Goal: Task Accomplishment & Management: Manage account settings

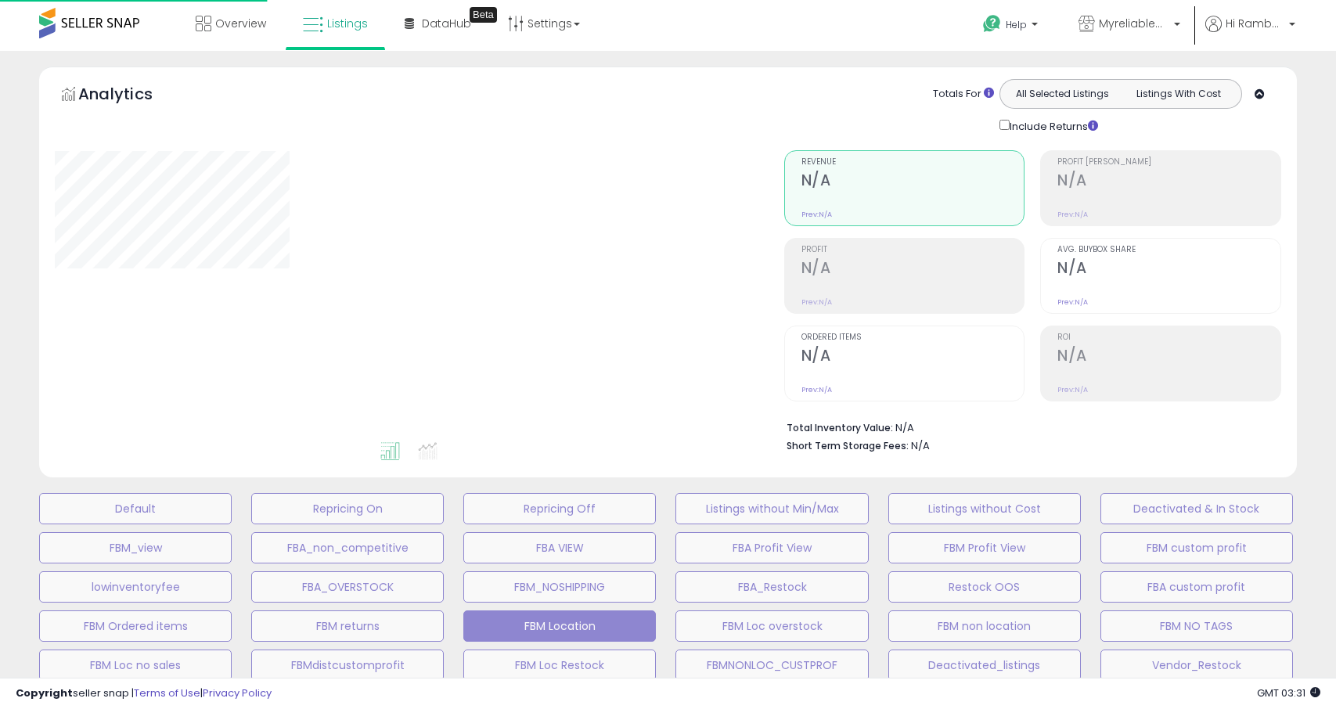
select select "**"
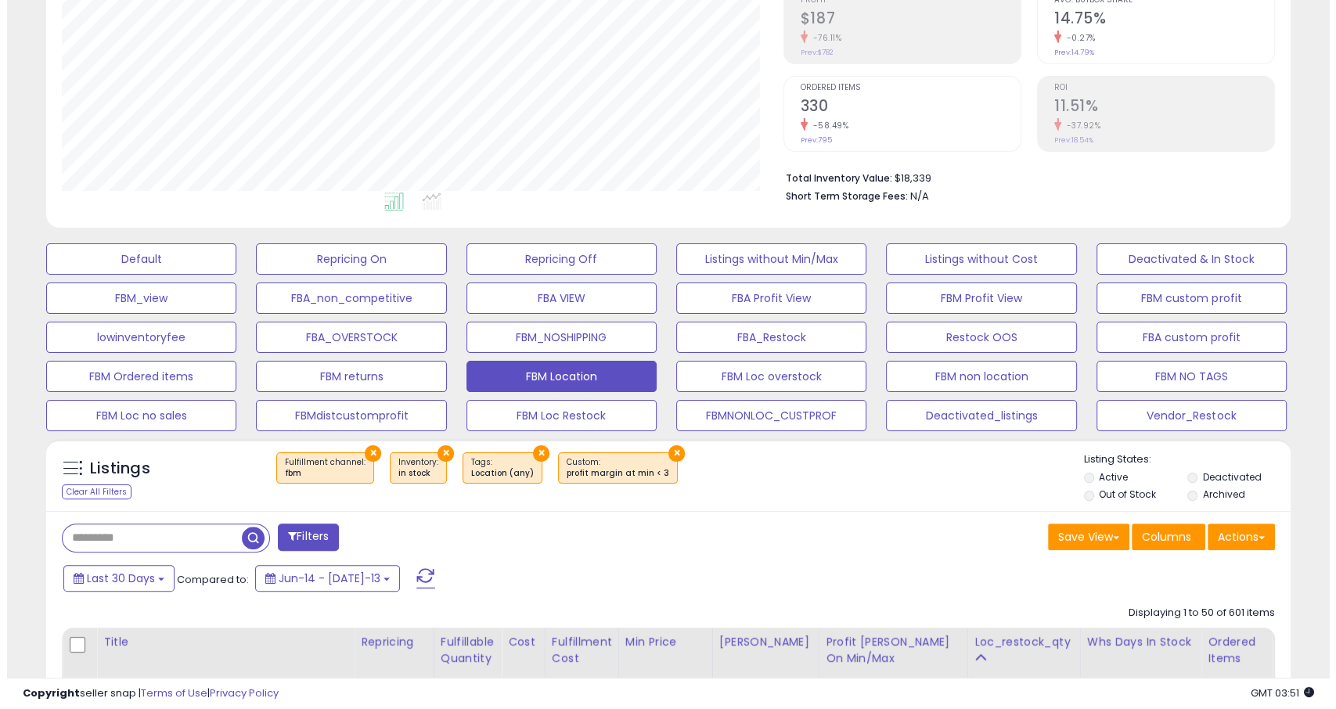
scroll to position [250, 0]
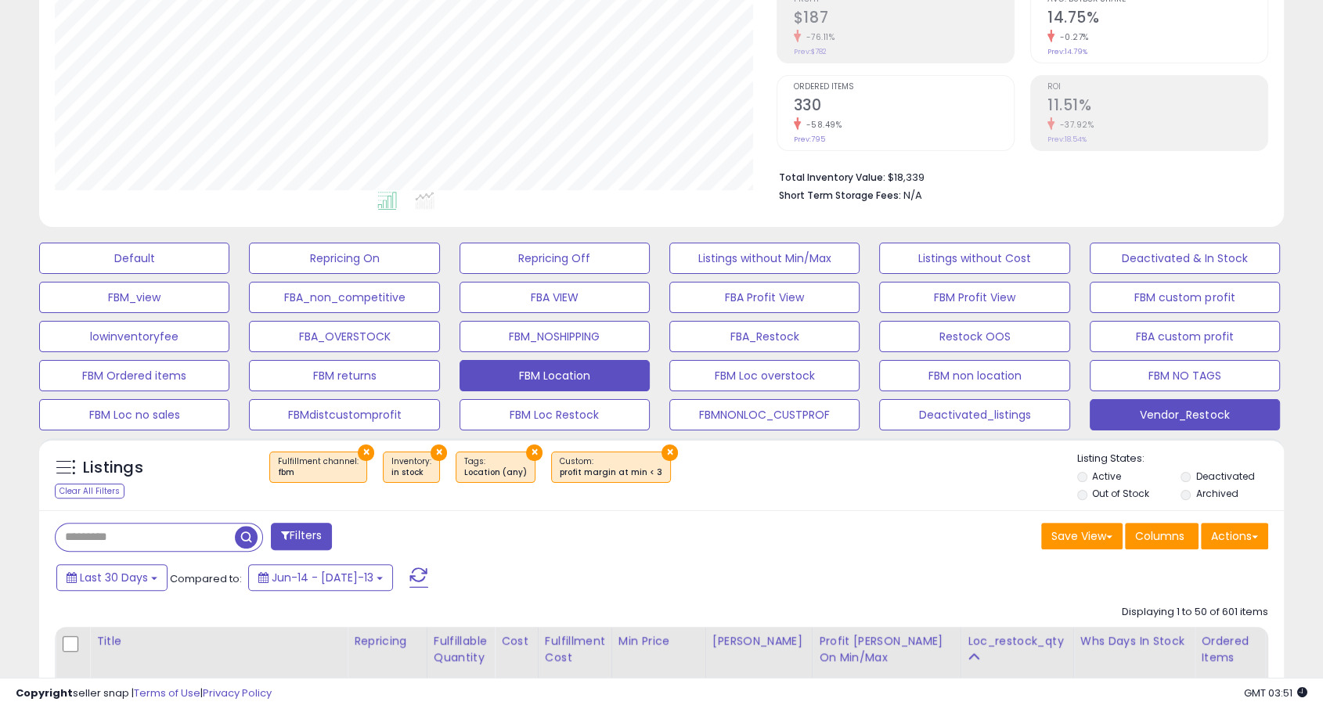
click at [229, 274] on button "Vendor_Restock" at bounding box center [134, 258] width 190 height 31
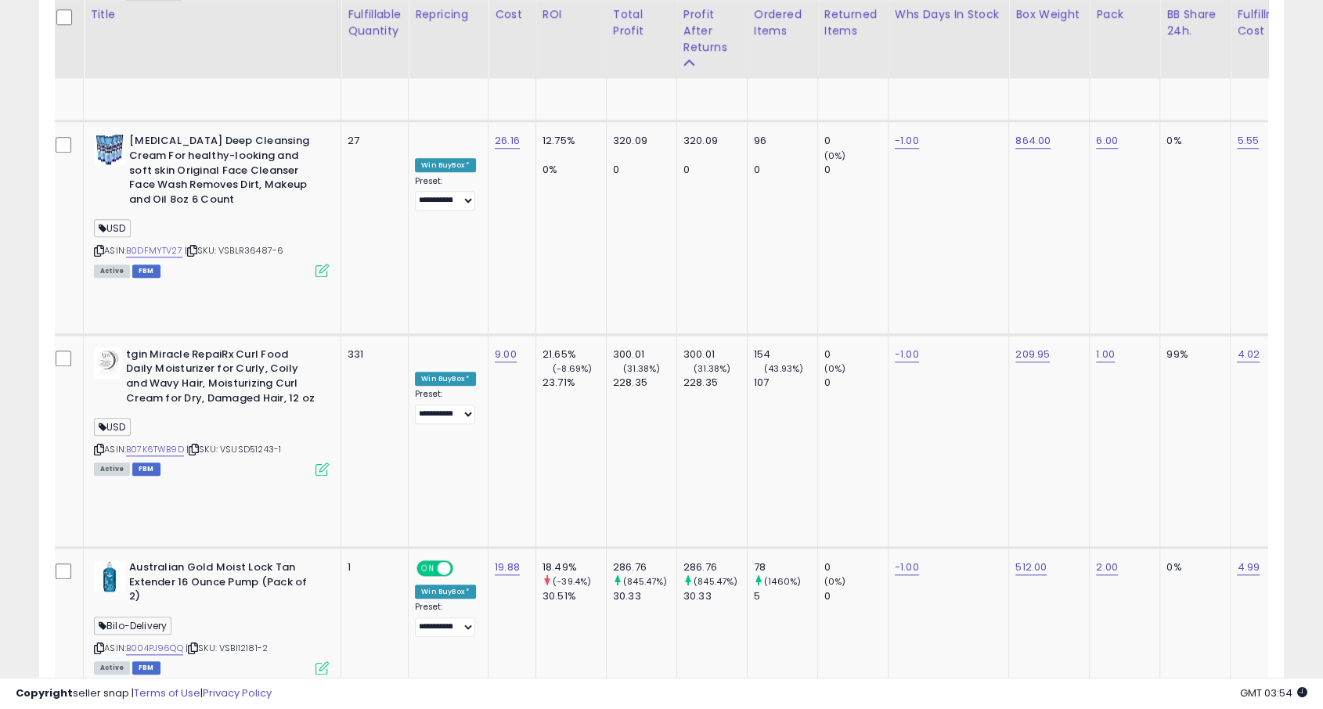
scroll to position [0, 0]
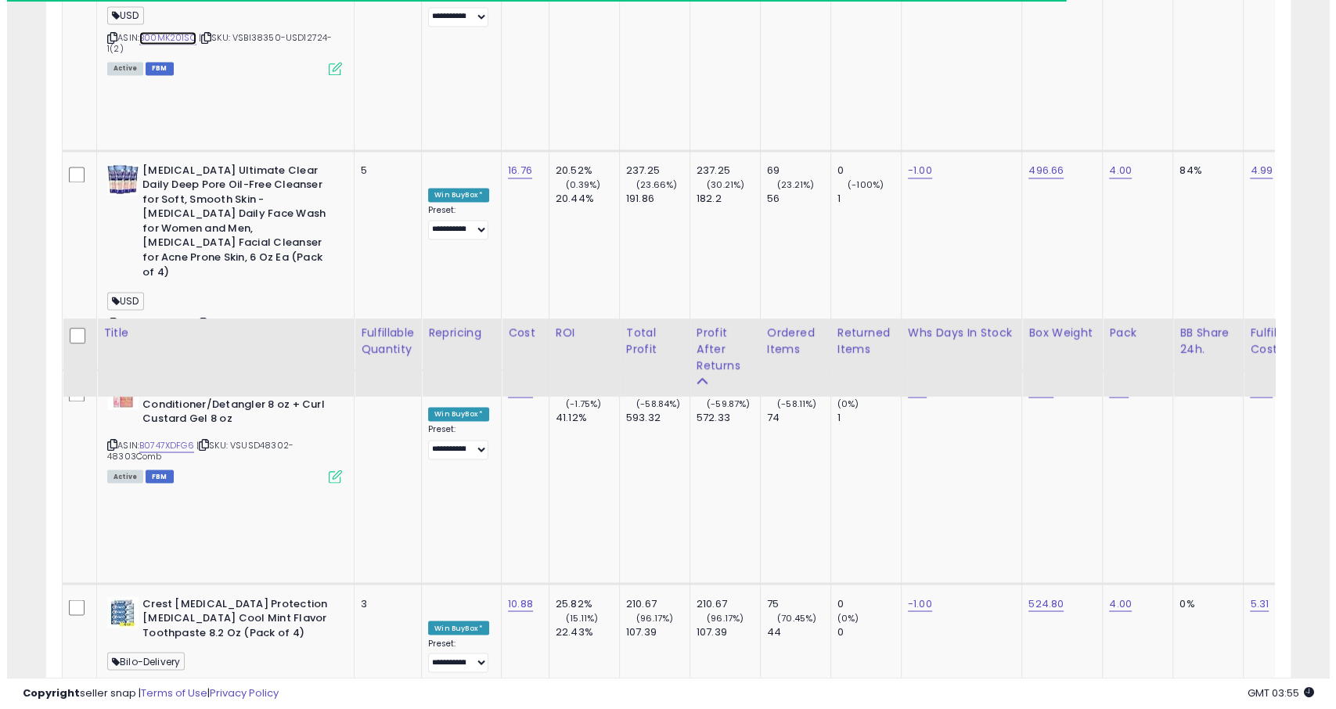
scroll to position [2845, 0]
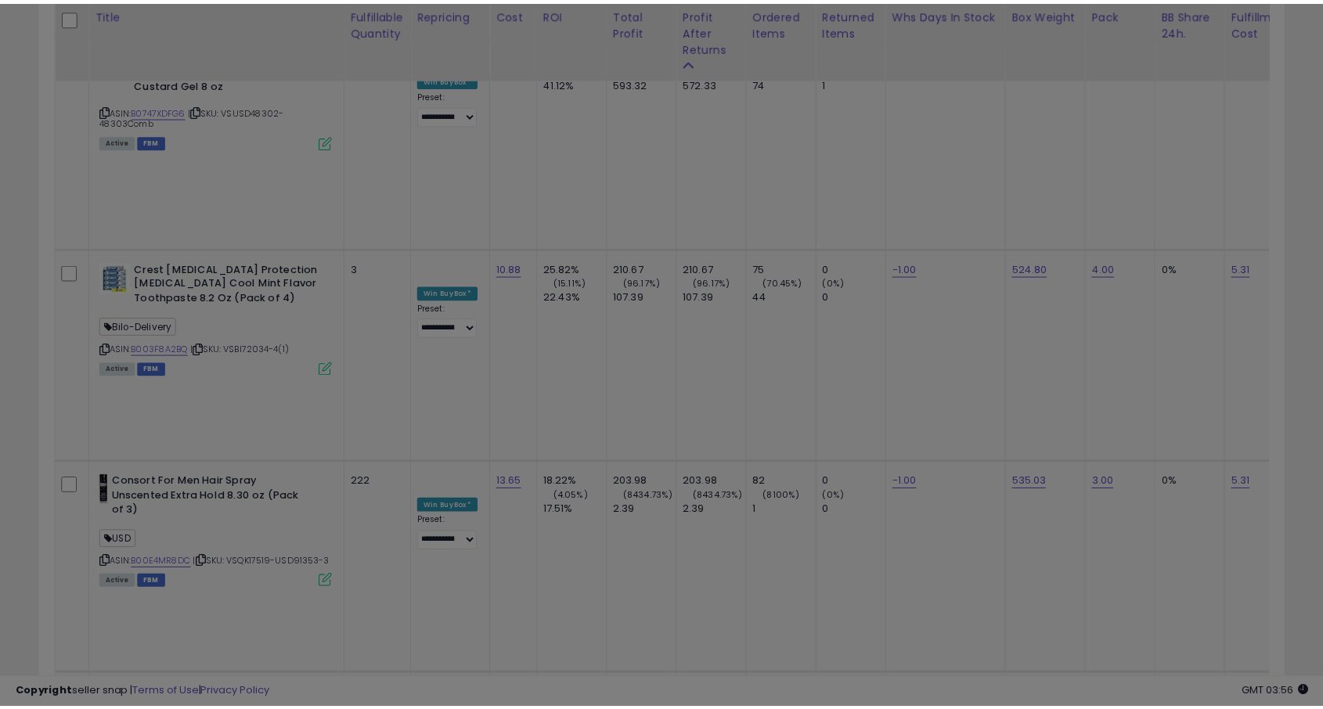
scroll to position [321, 729]
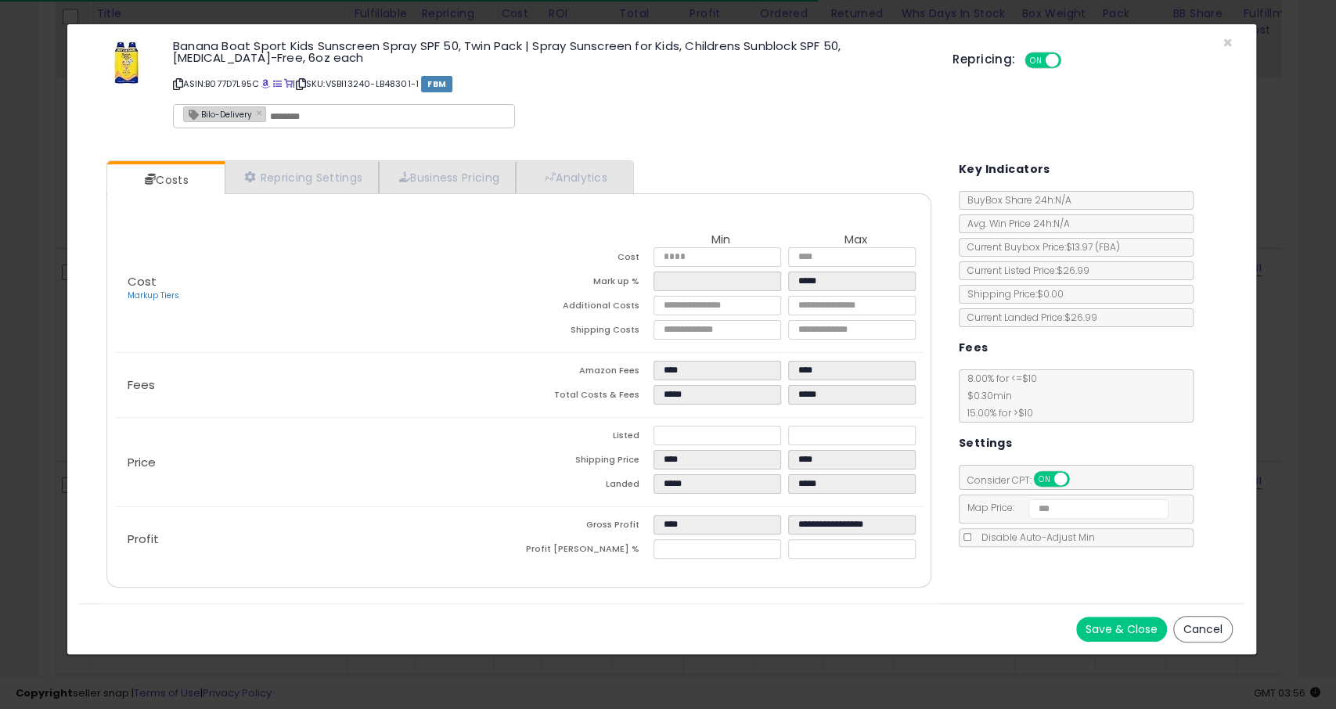
click at [1321, 426] on div "× Close Banana Boat Sport Kids Sunscreen Spray SPF 50, Twin Pack | Spray Sunscr…" at bounding box center [668, 354] width 1336 height 709
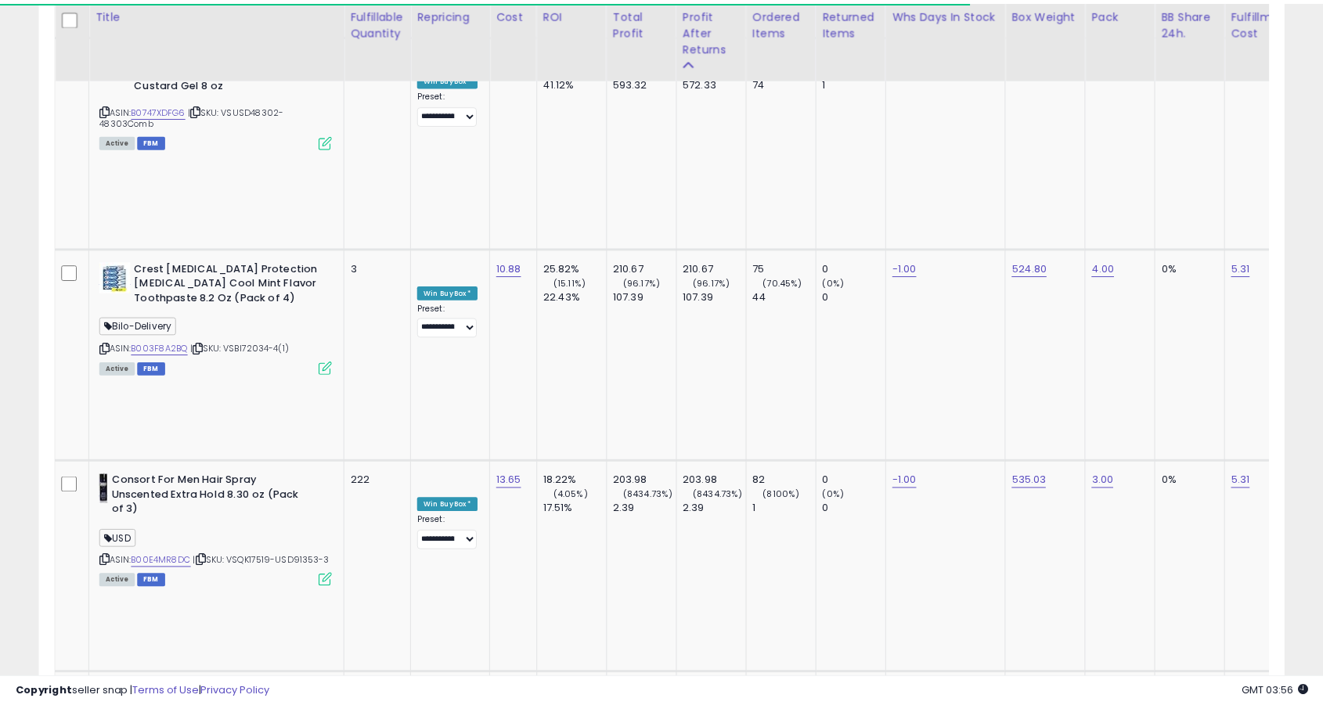
scroll to position [782458, 782057]
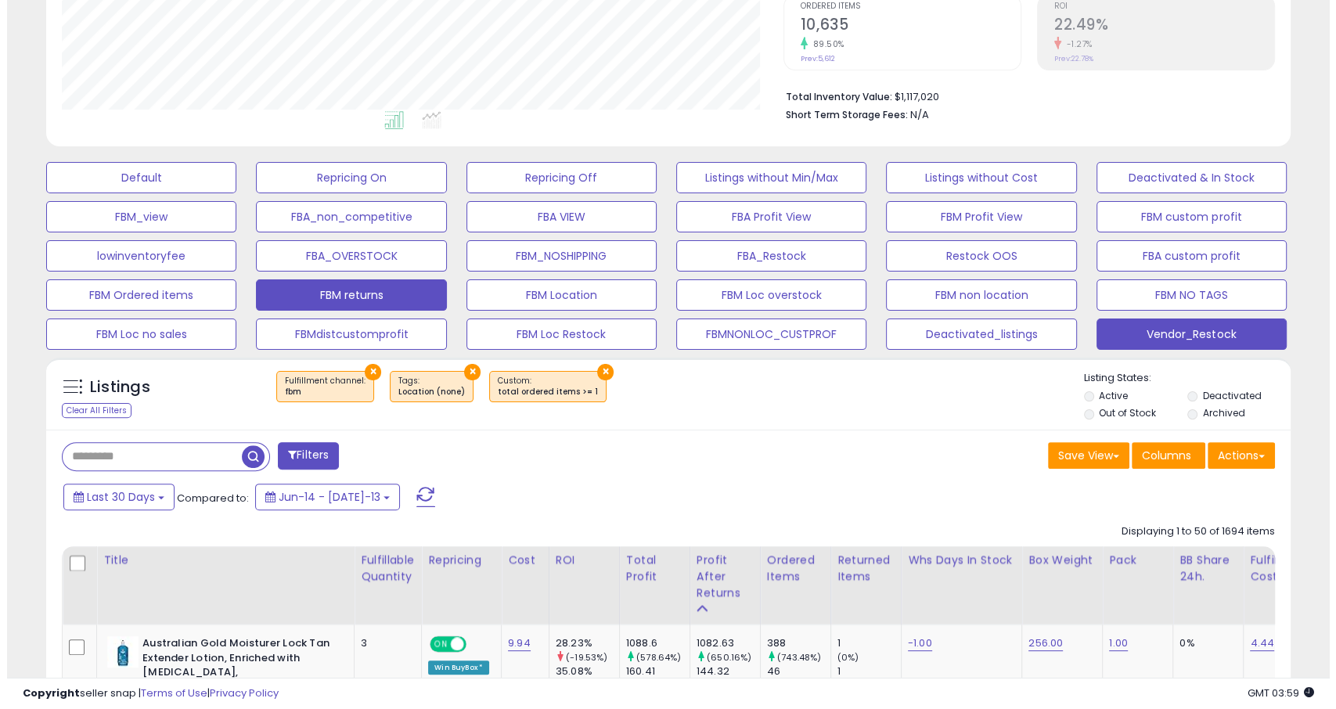
scroll to position [368, 0]
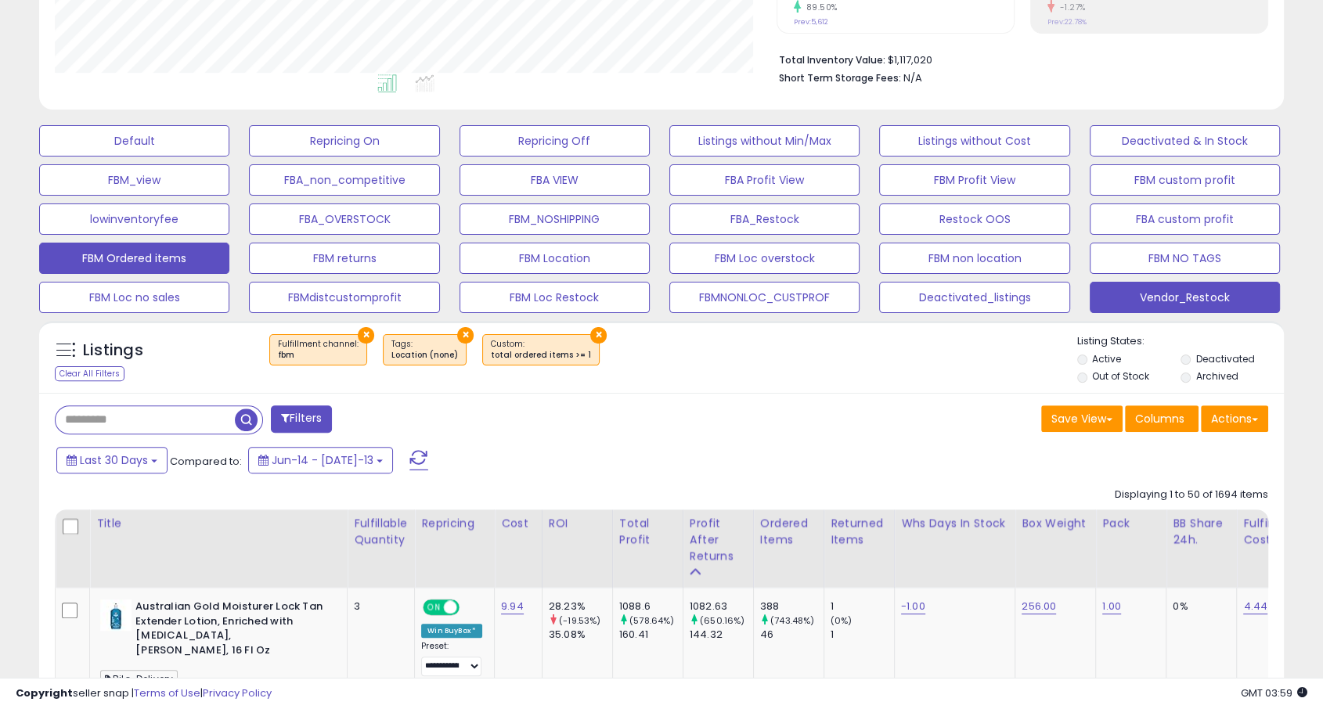
click at [171, 157] on button "FBM Ordered items" at bounding box center [134, 140] width 190 height 31
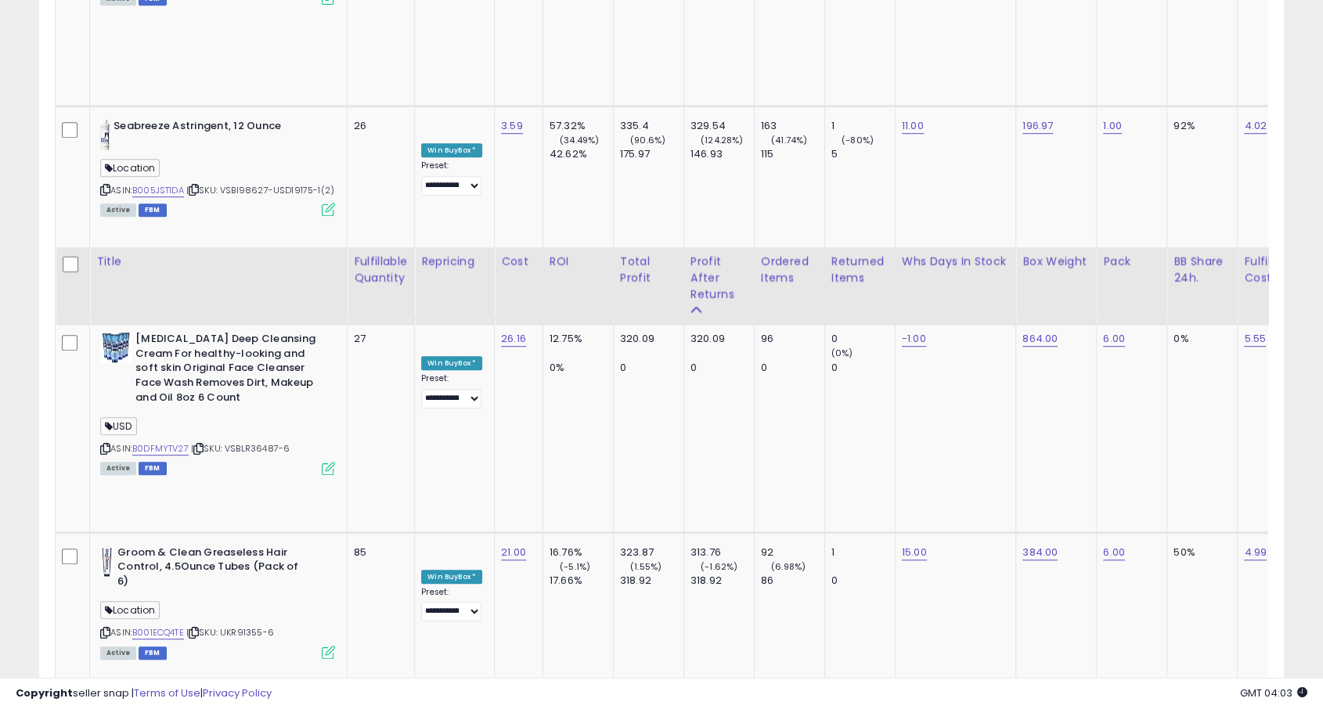
scroll to position [7314, 0]
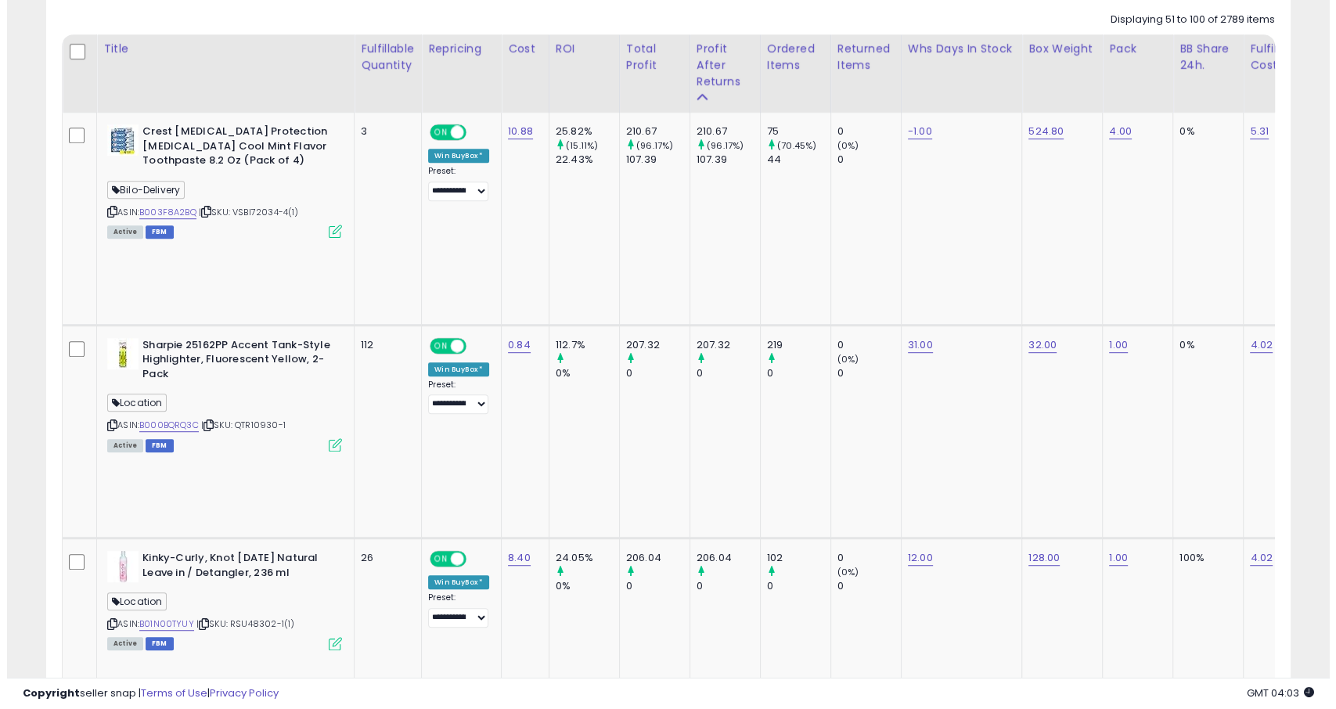
scroll to position [975, 0]
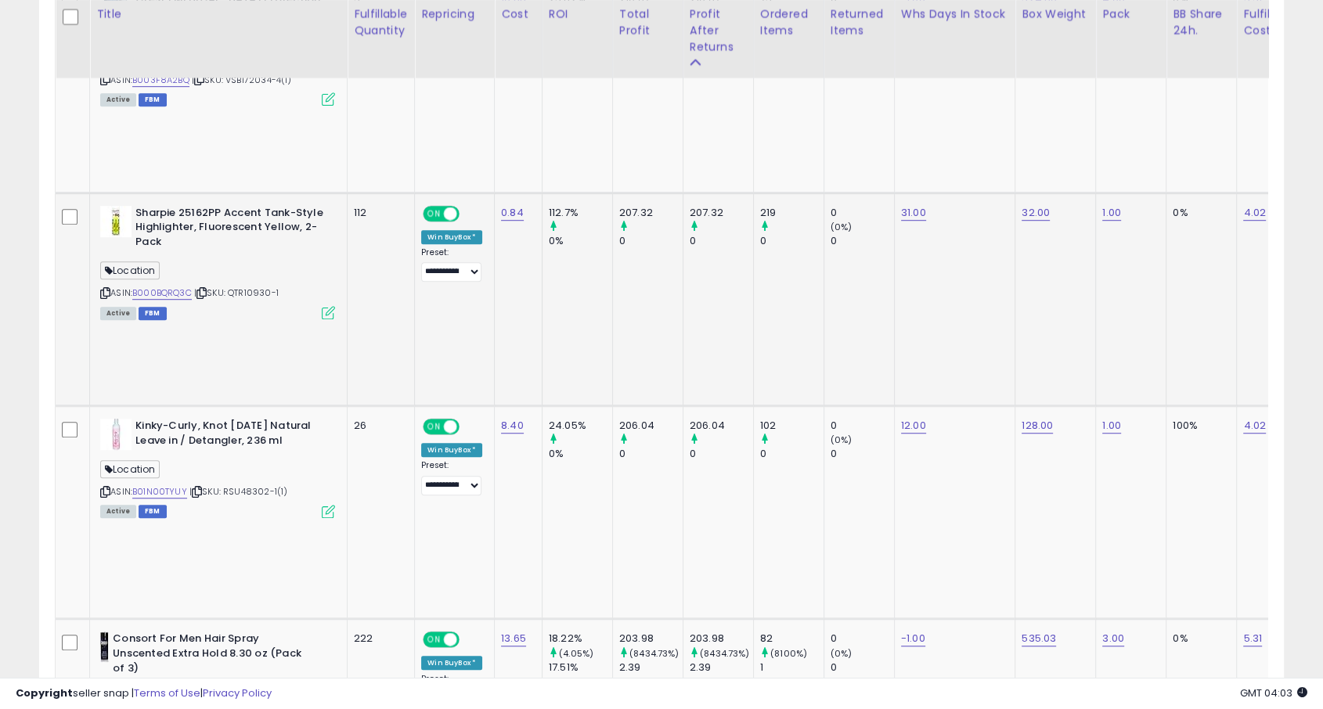
click at [336, 235] on td "Sharpie 25162PP Accent Tank-Style Highlighter, Fluorescent Yellow, 2-Pack Locat…" at bounding box center [219, 299] width 258 height 213
click at [333, 306] on icon at bounding box center [328, 312] width 13 height 13
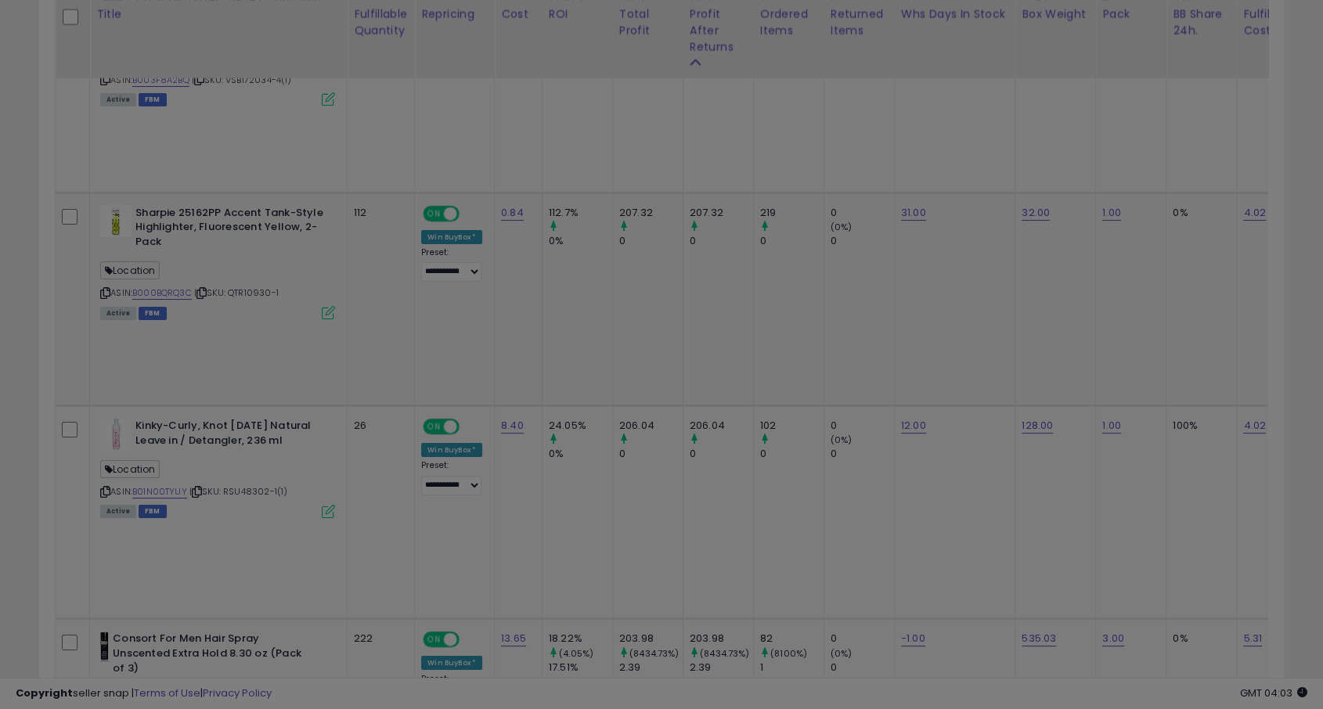
scroll to position [321, 729]
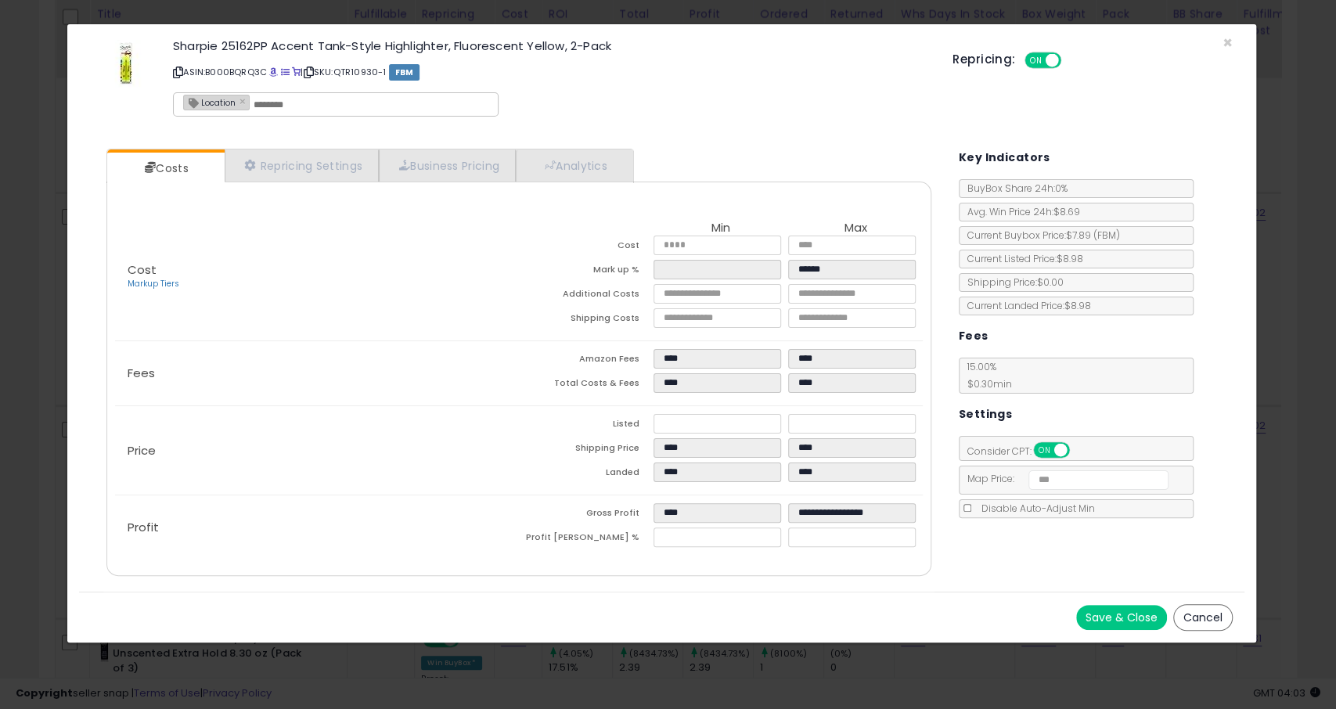
click at [672, 679] on div "× Close Sharpie 25162PP Accent Tank-Style Highlighter, Fluorescent Yellow, 2-Pa…" at bounding box center [668, 354] width 1336 height 709
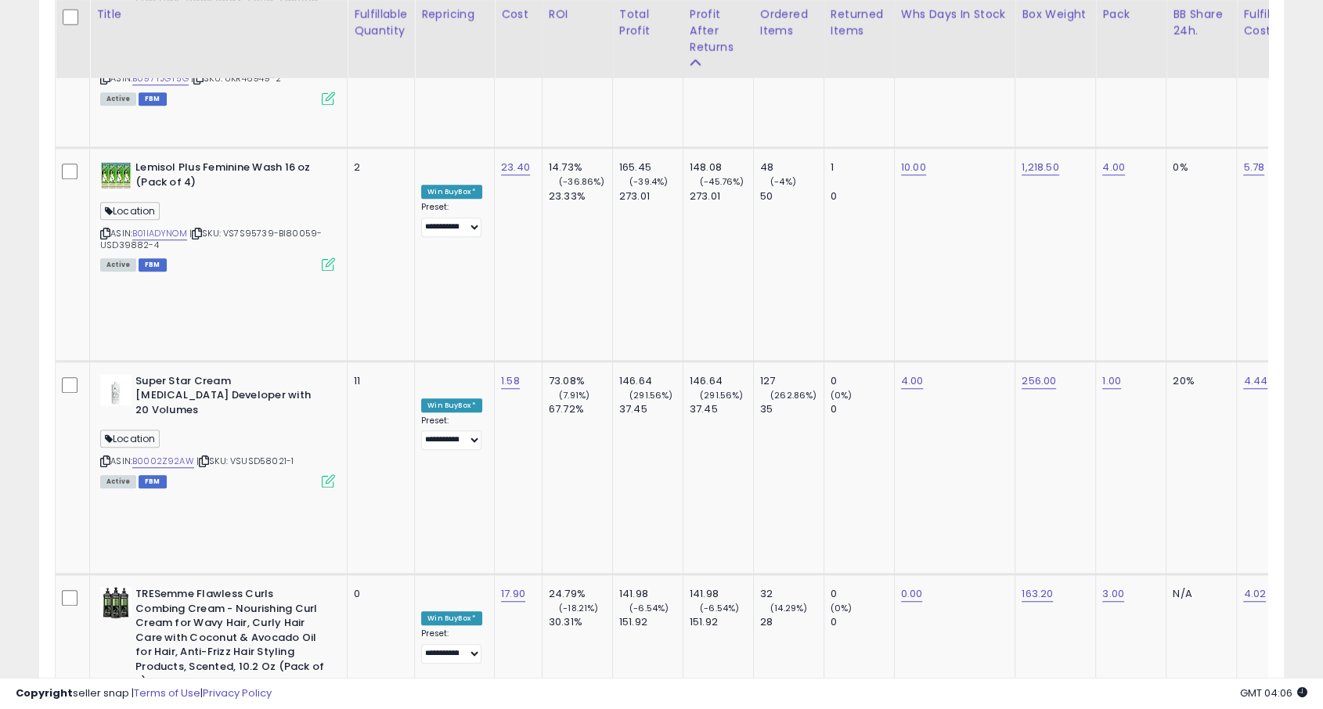
scroll to position [7377, 0]
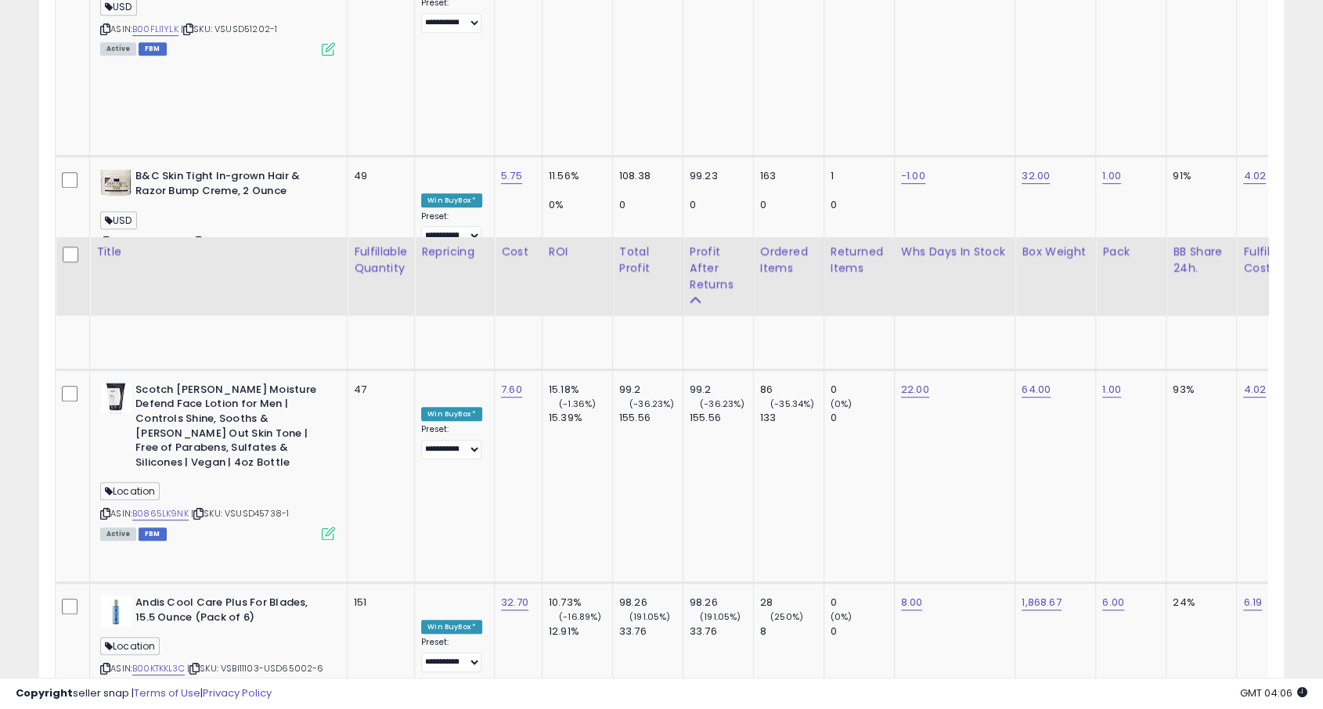
scroll to position [7151, 0]
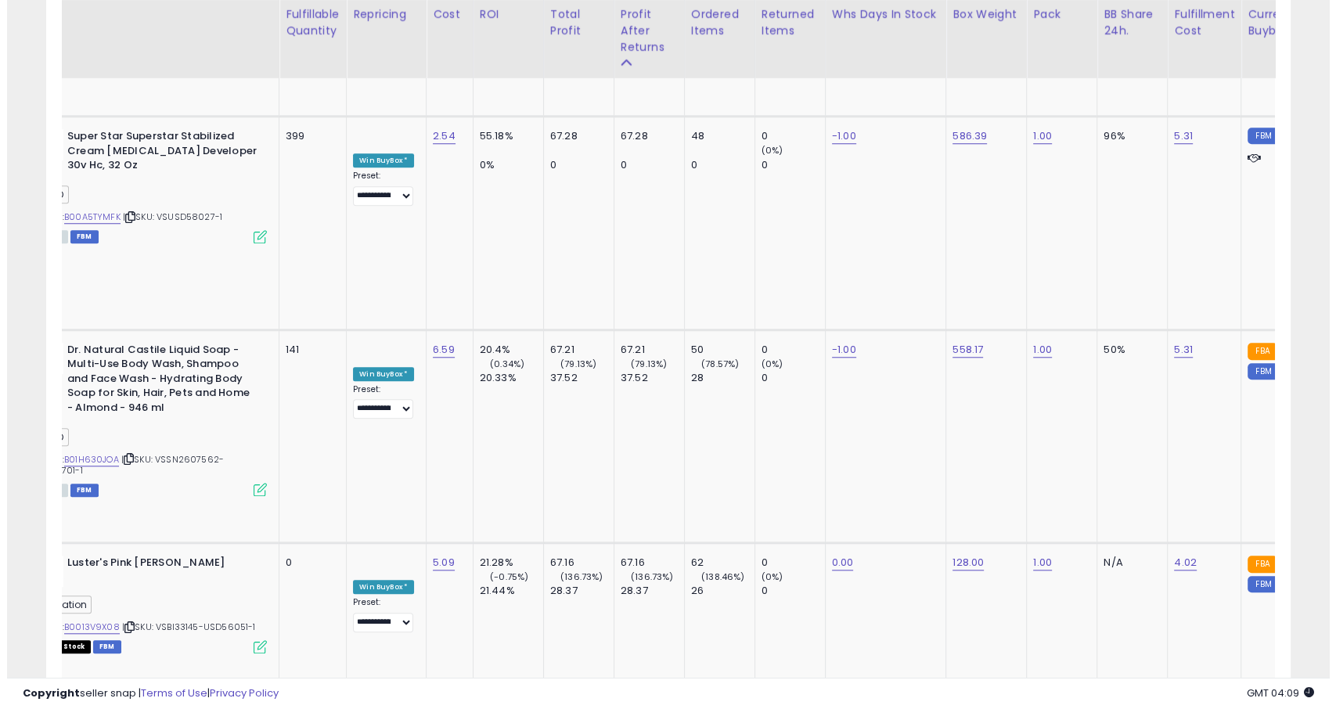
scroll to position [0, 0]
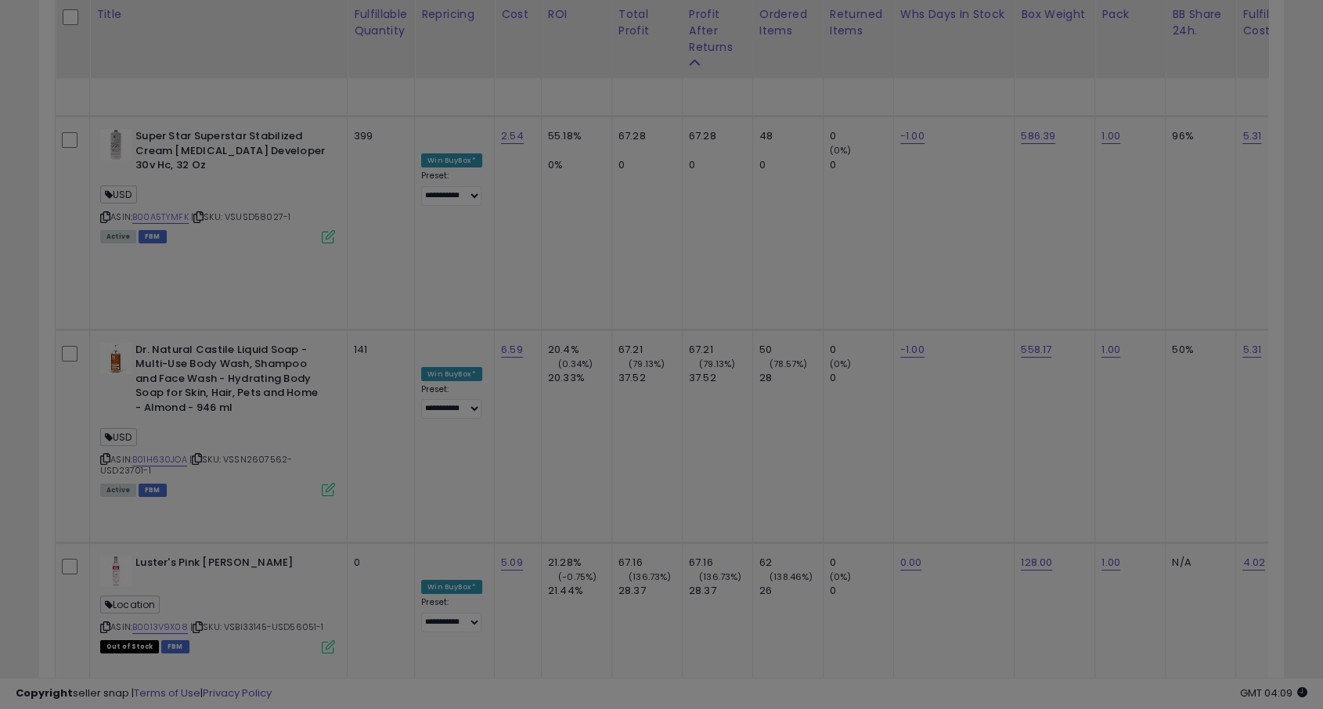
scroll to position [321, 729]
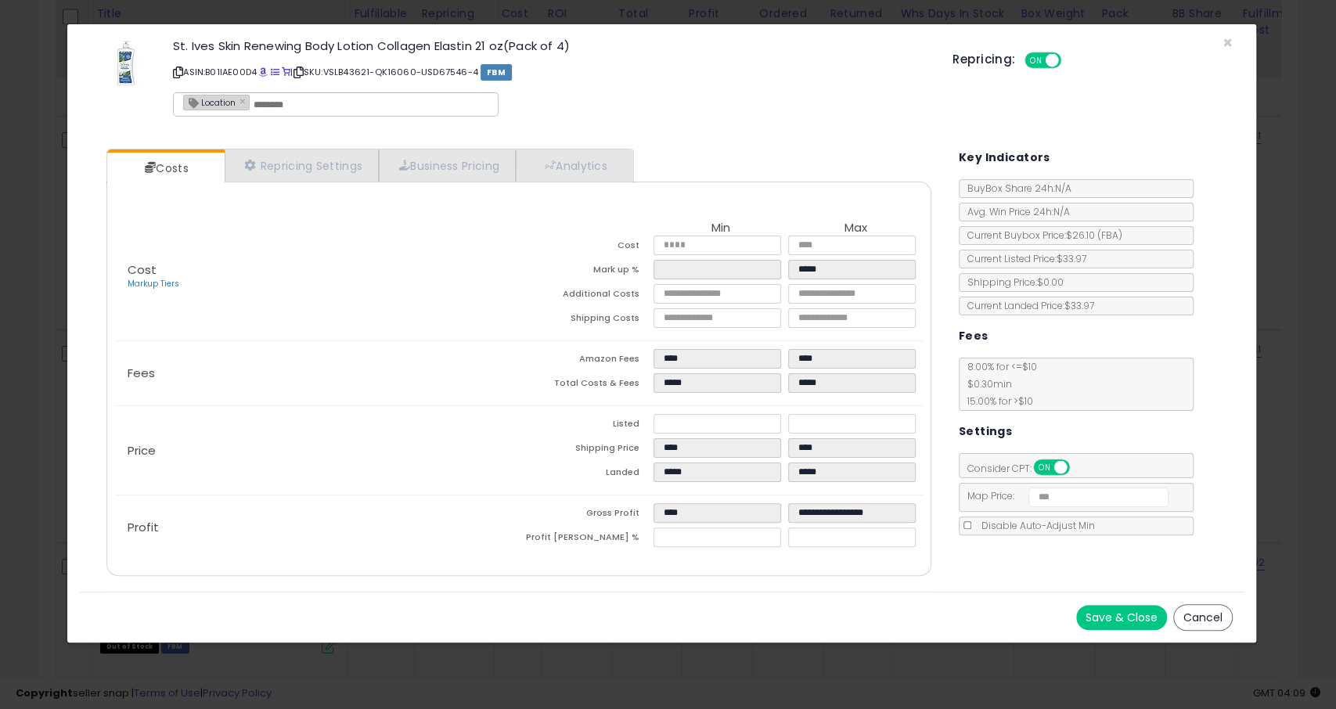
click at [708, 672] on div "× Close St. Ives Skin Renewing Body Lotion Collagen Elastin 21 oz(Pack of 4) AS…" at bounding box center [668, 354] width 1336 height 709
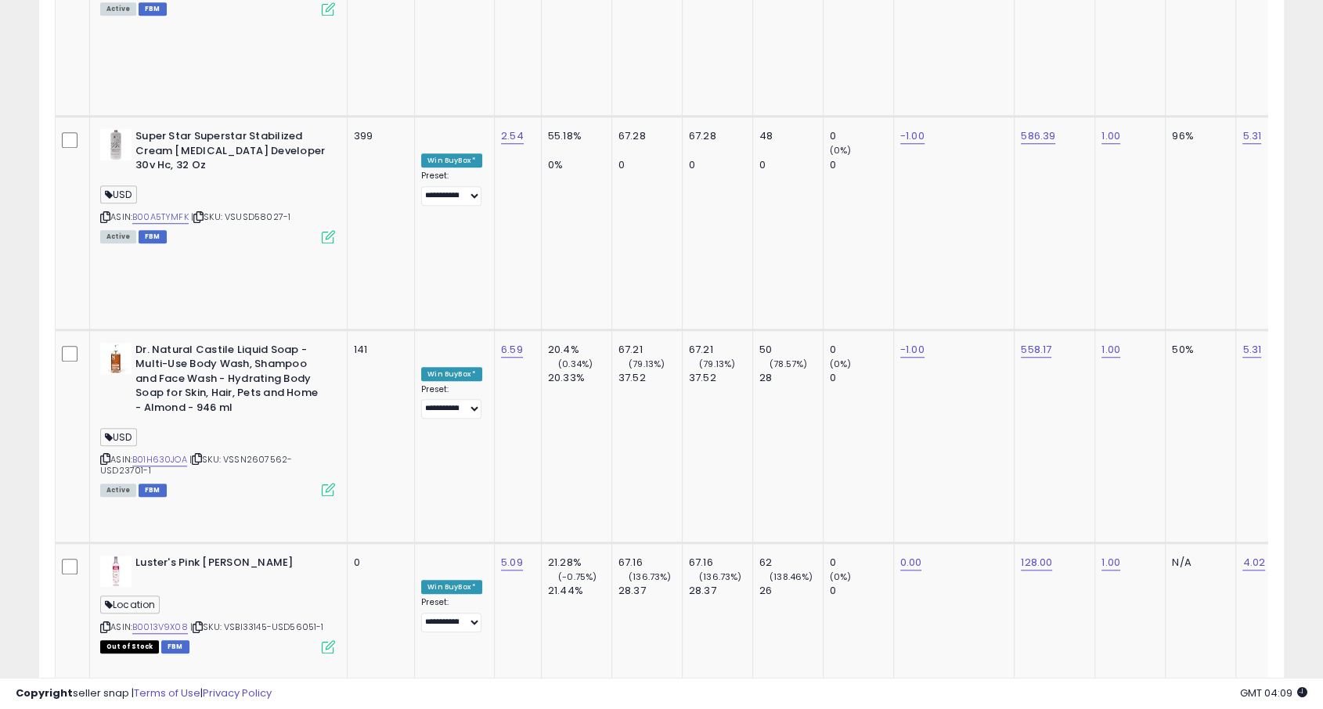
scroll to position [7026, 0]
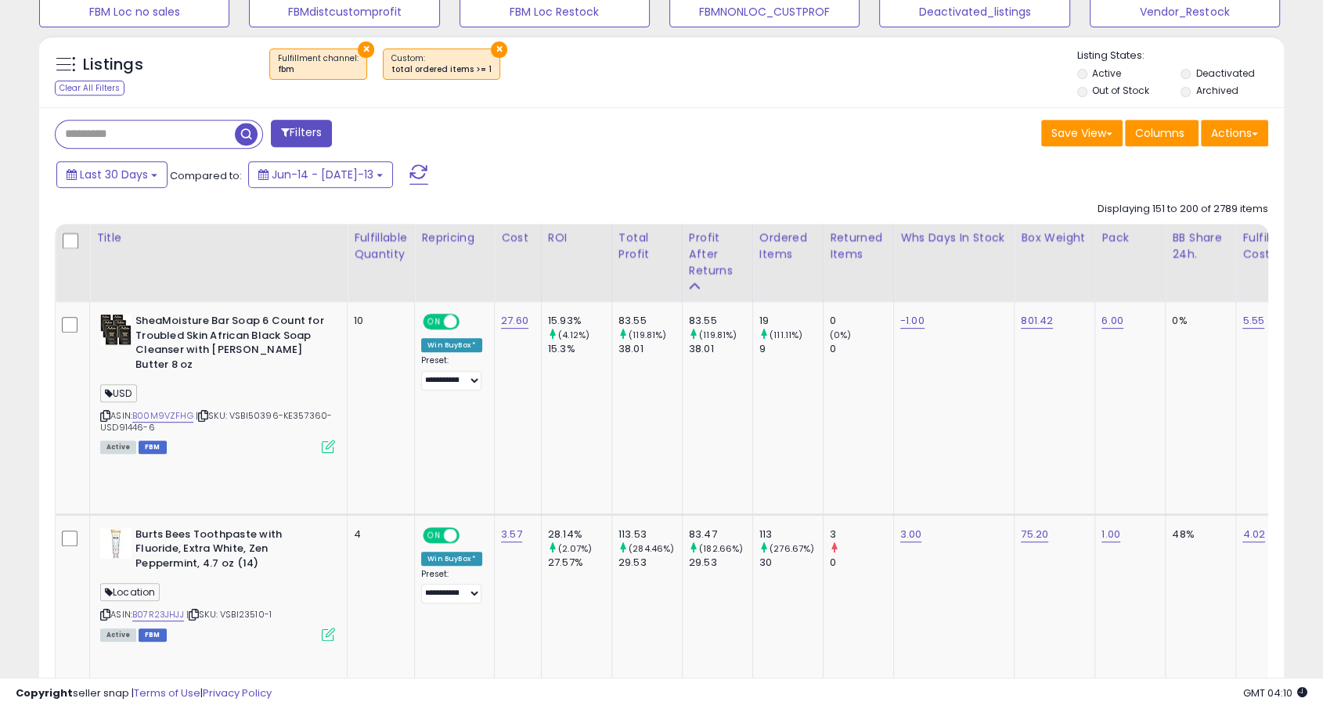
scroll to position [542, 0]
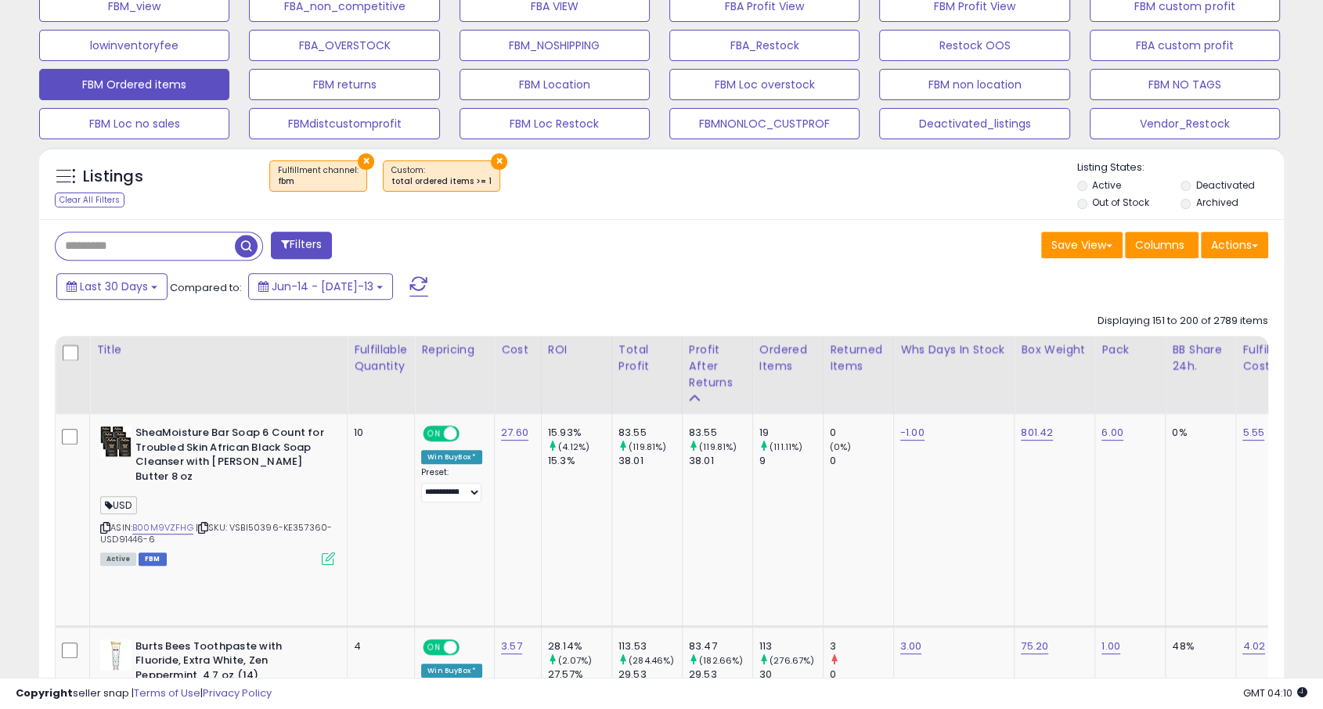
click at [156, 240] on input "text" at bounding box center [145, 245] width 179 height 27
click at [156, 240] on input "text" at bounding box center [205, 245] width 298 height 27
type input "***"
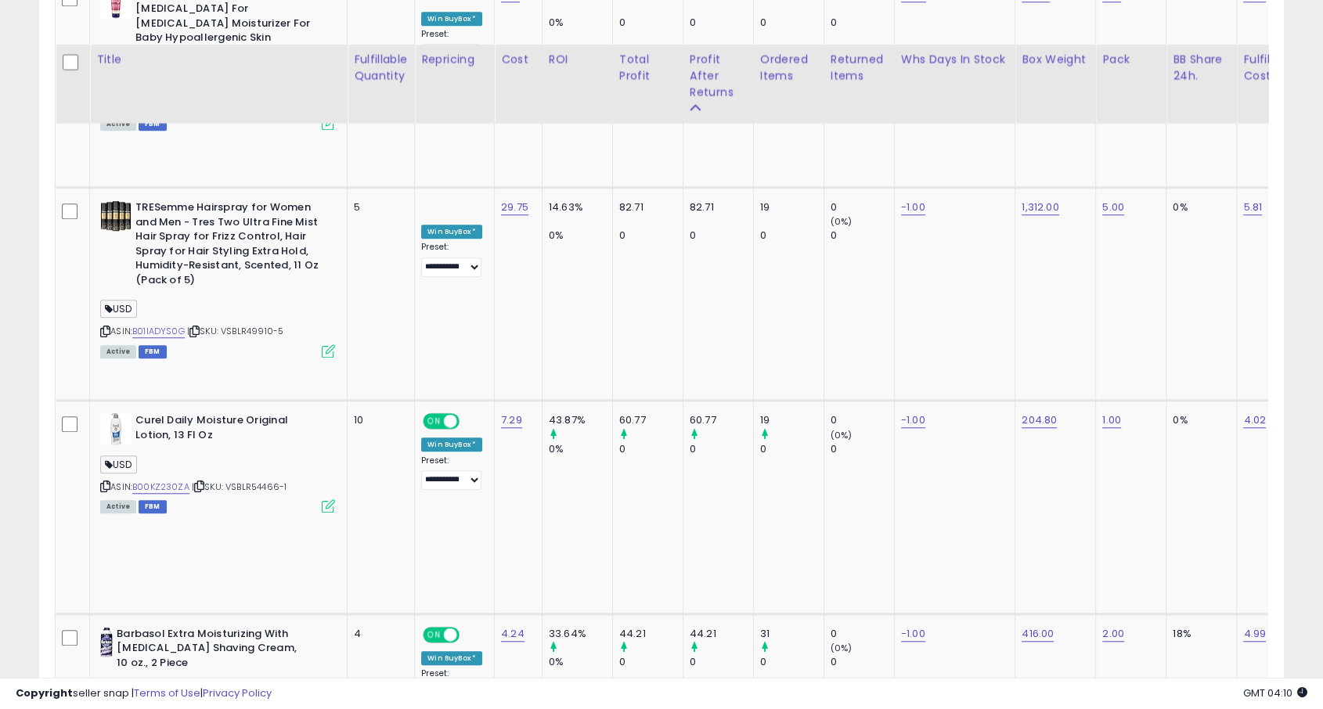
scroll to position [1243, 0]
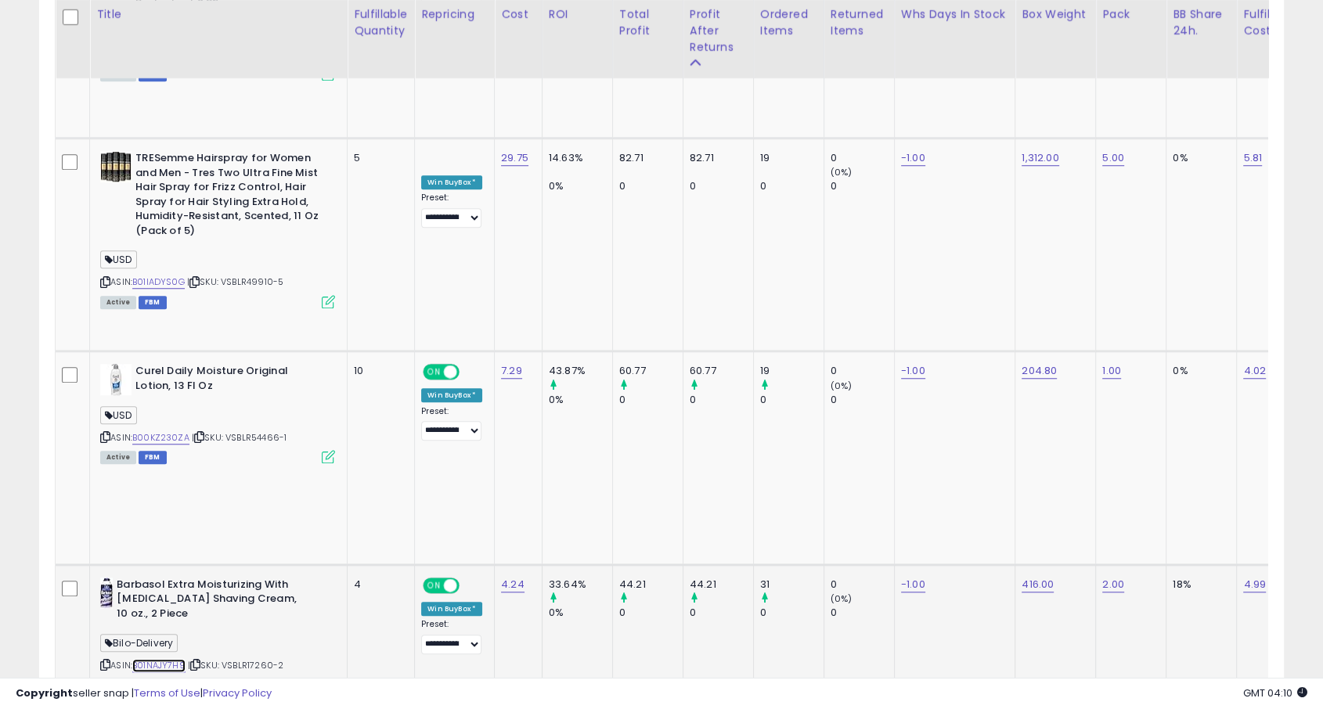
click at [167, 659] on link "B01NAJY7H9" at bounding box center [158, 665] width 53 height 13
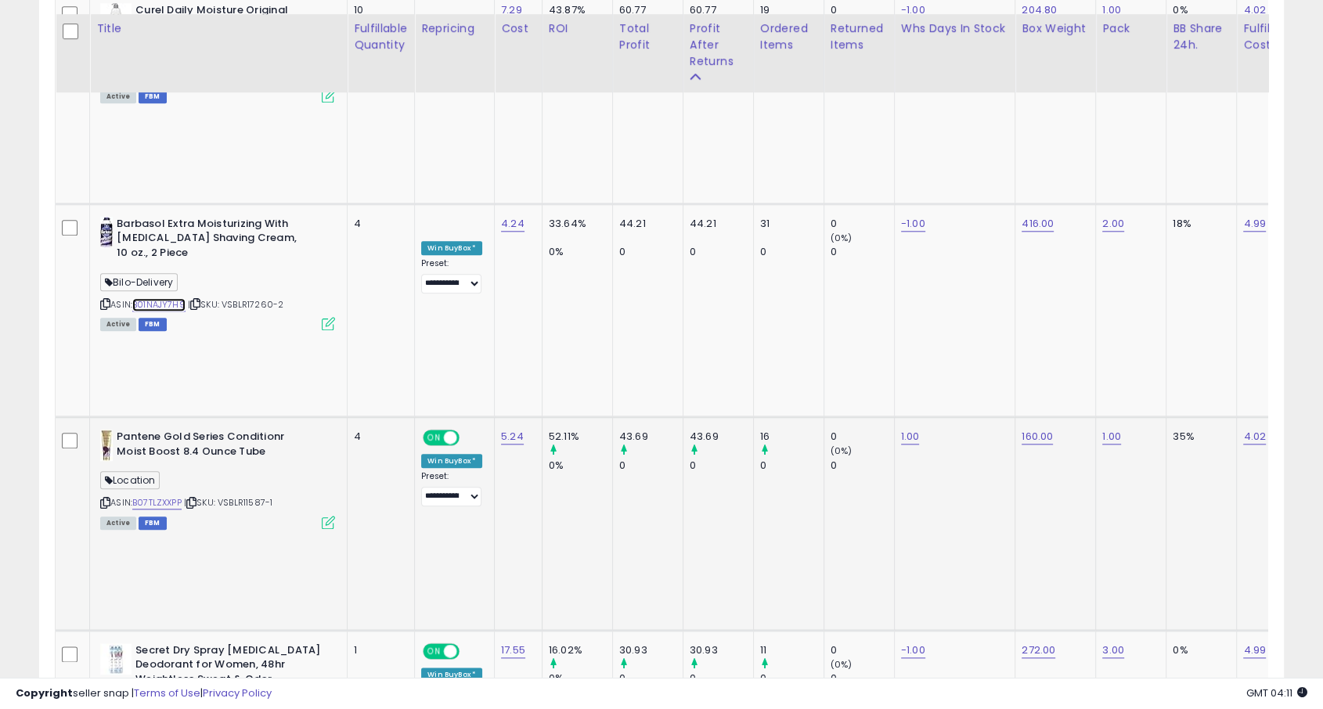
scroll to position [1619, 0]
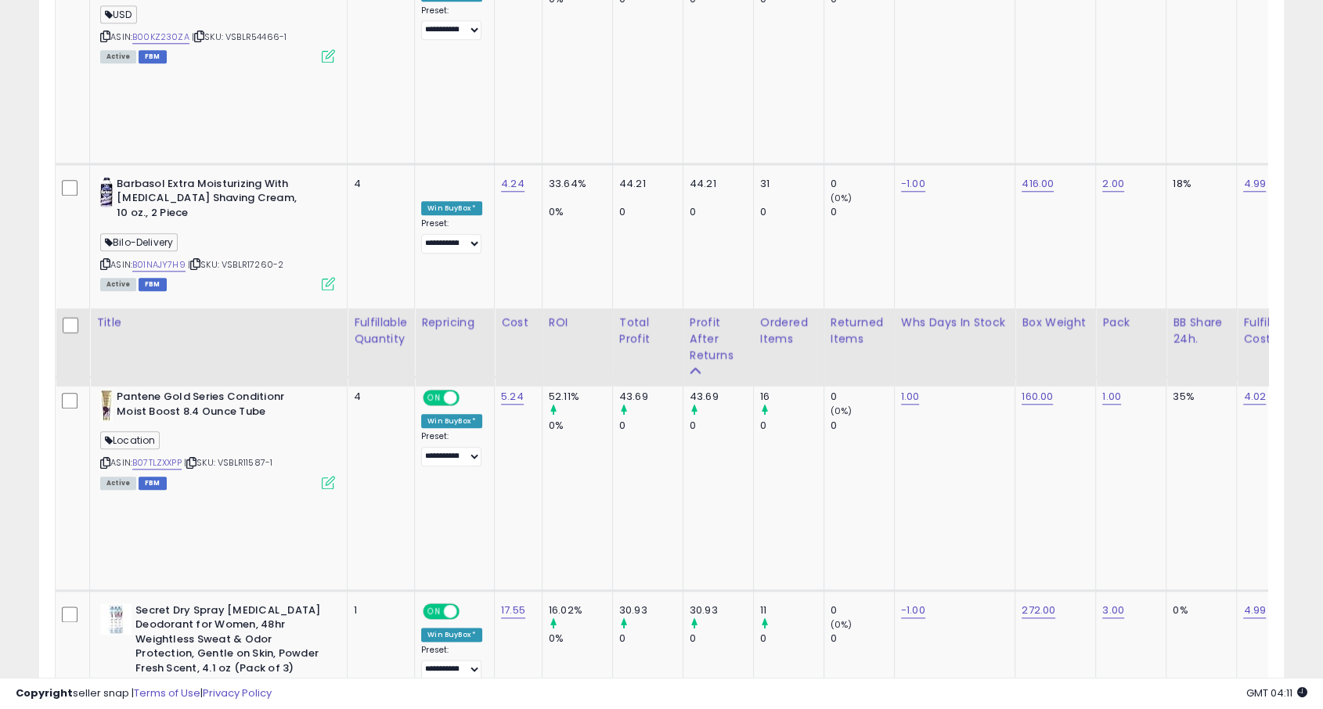
scroll to position [1959, 0]
